Goal: Task Accomplishment & Management: Manage account settings

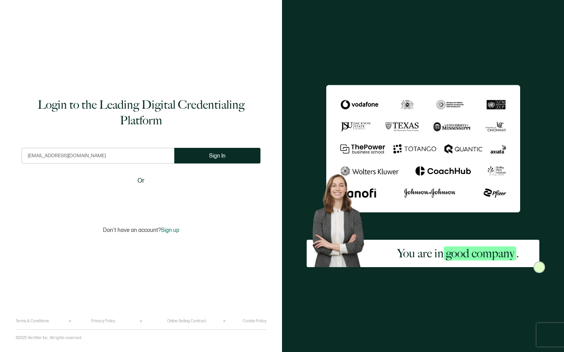
type input "[EMAIL_ADDRESS][DOMAIN_NAME]"
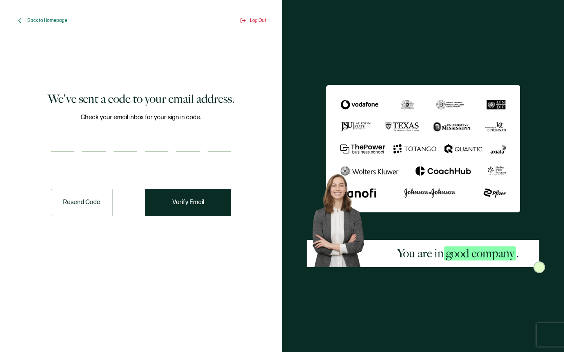
click at [69, 145] on input "number" at bounding box center [62, 144] width 23 height 16
type input "3"
type input "2"
type input "6"
type input "1"
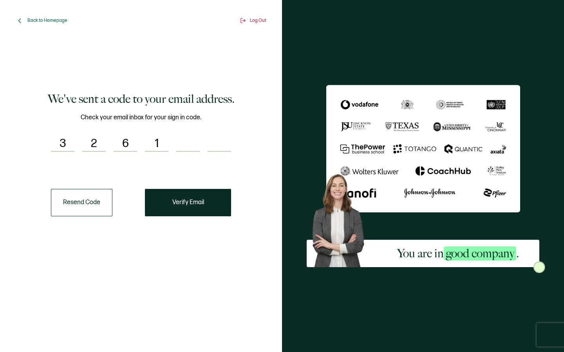
type input "6"
